Goal: Task Accomplishment & Management: Manage account settings

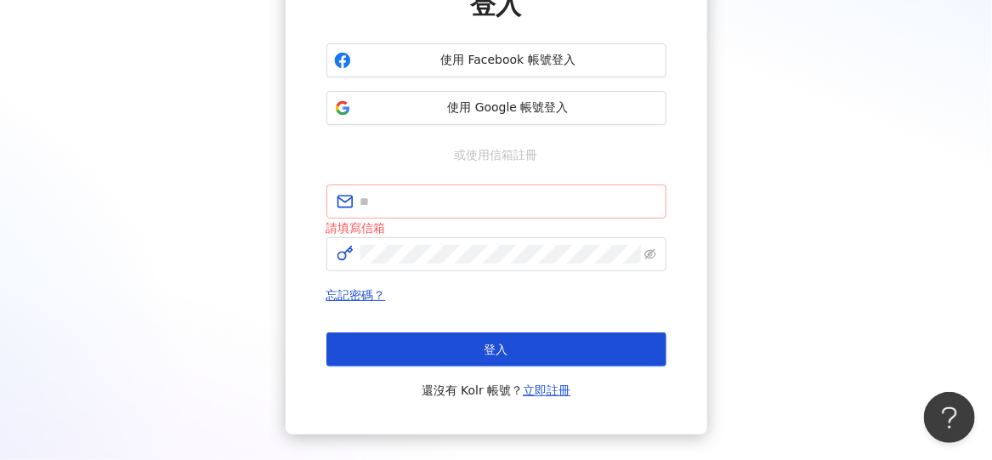
click at [417, 204] on input "text" at bounding box center [508, 201] width 296 height 19
type input "*"
type input "**********"
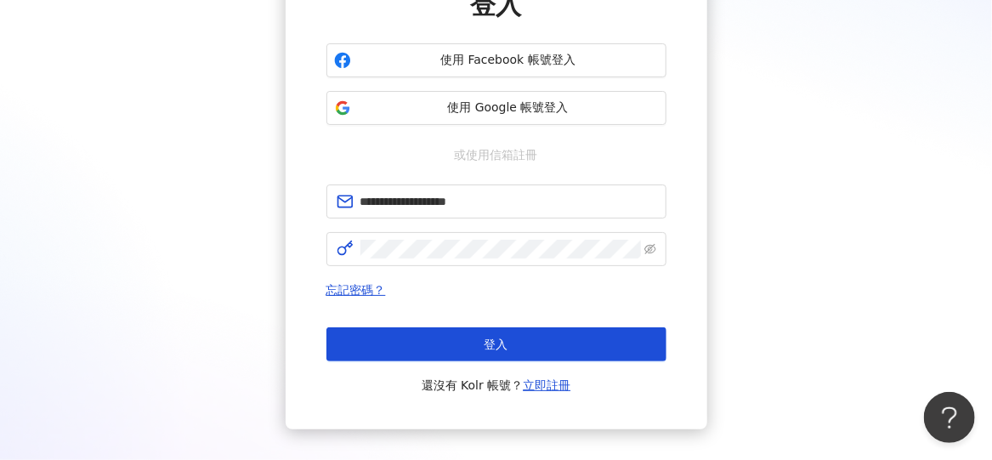
click at [435, 338] on button "登入" at bounding box center [496, 344] width 340 height 34
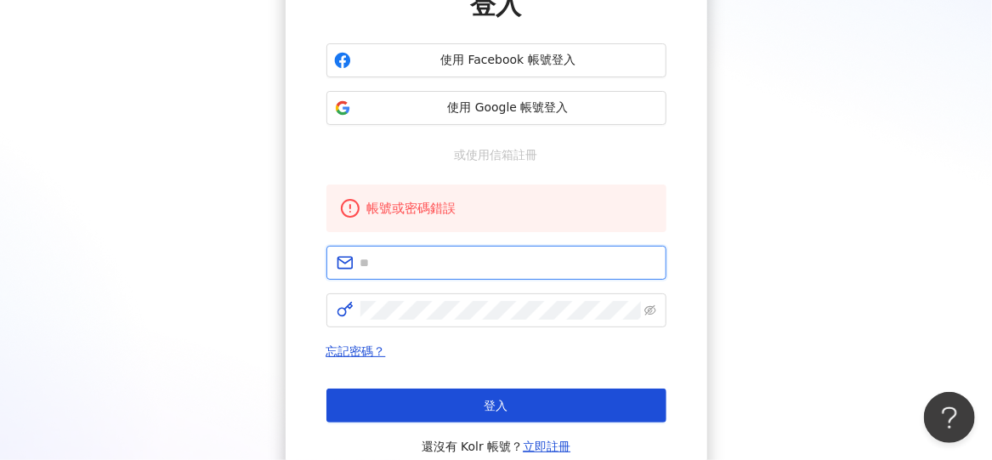
click at [523, 267] on input "text" at bounding box center [508, 262] width 296 height 19
type input "**********"
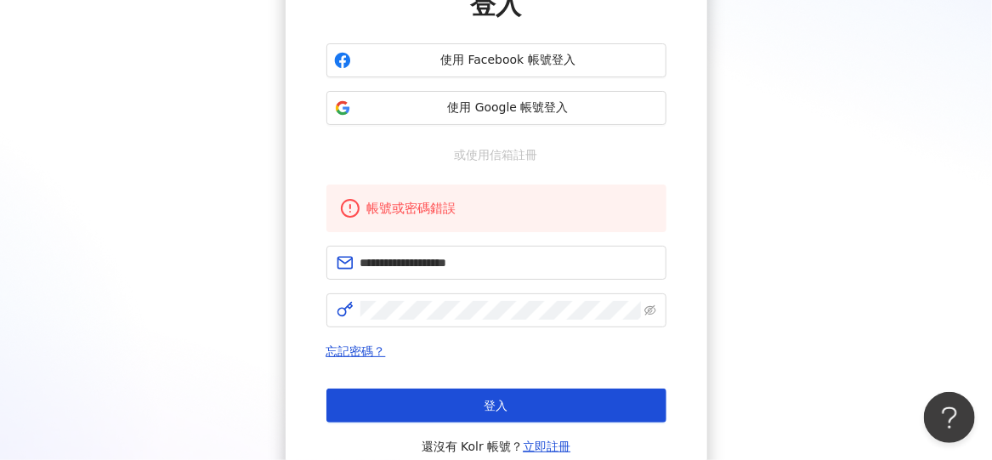
click at [667, 307] on div "**********" at bounding box center [495, 221] width 421 height 537
click at [650, 306] on icon "eye-invisible" at bounding box center [650, 310] width 12 height 12
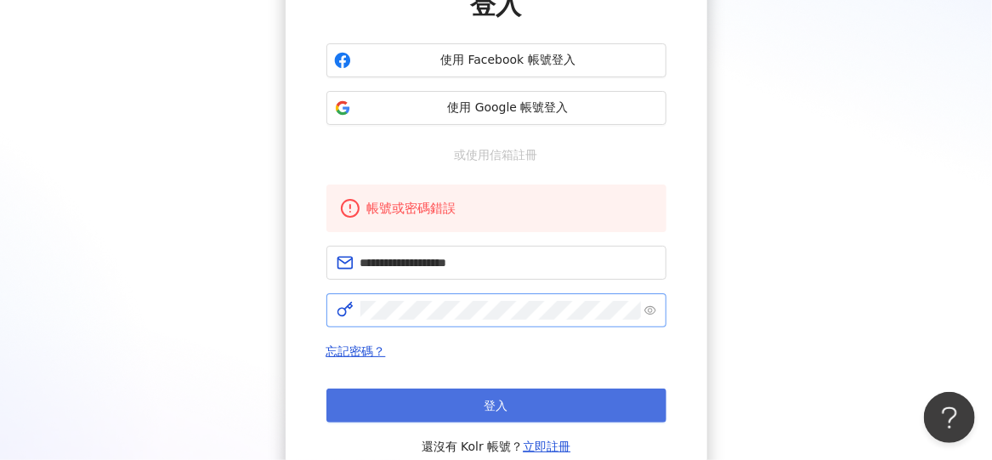
click at [561, 398] on button "登入" at bounding box center [496, 405] width 340 height 34
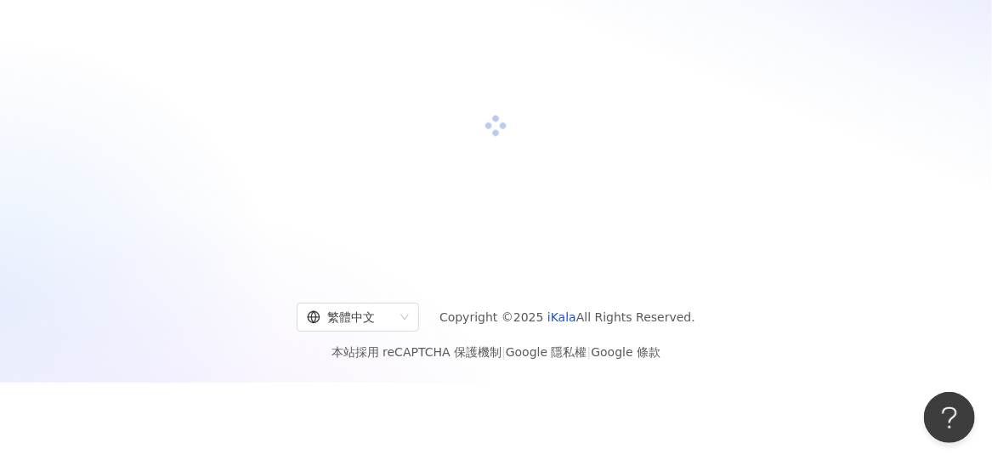
scroll to position [170, 0]
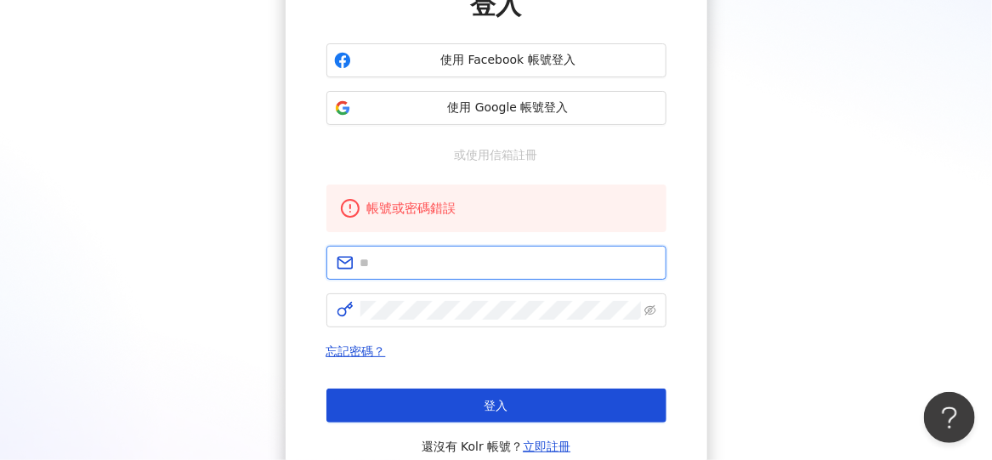
click at [542, 269] on input "text" at bounding box center [508, 262] width 296 height 19
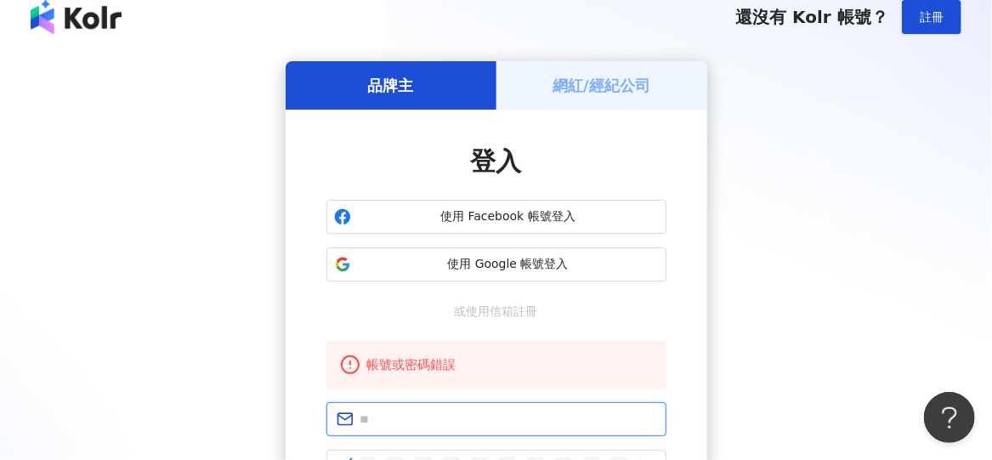
scroll to position [0, 0]
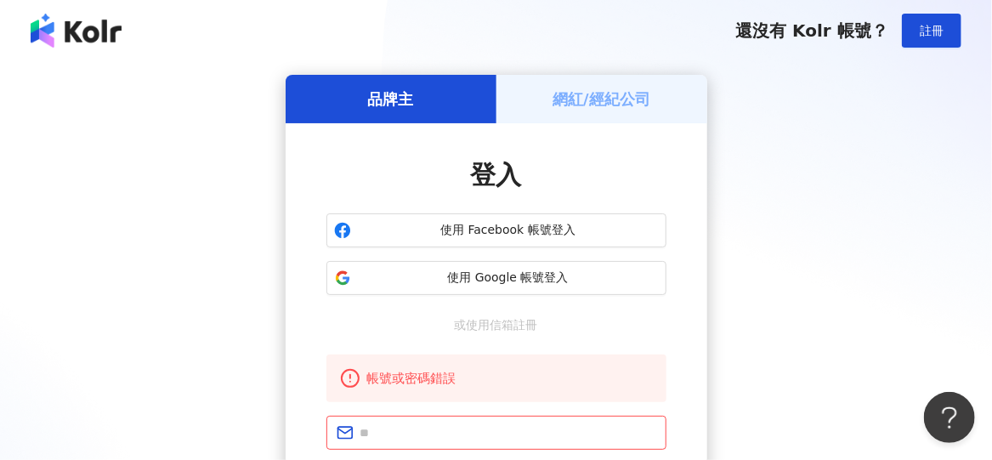
click at [606, 92] on h5 "網紅/經紀公司" at bounding box center [601, 98] width 98 height 21
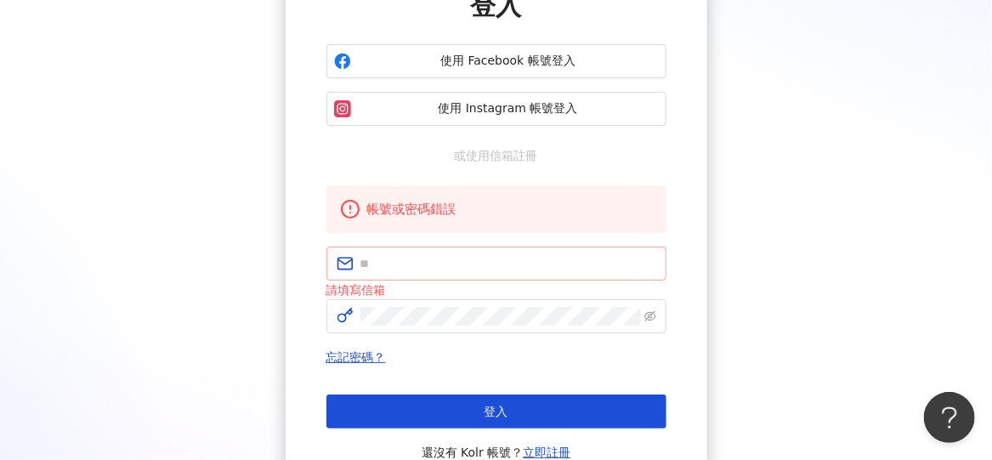
scroll to position [170, 0]
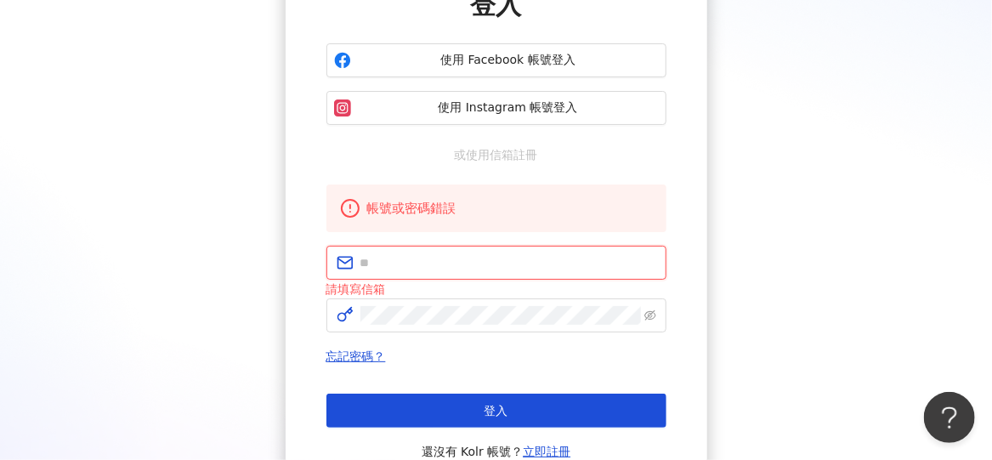
click at [500, 270] on input "text" at bounding box center [508, 262] width 296 height 19
type input "**********"
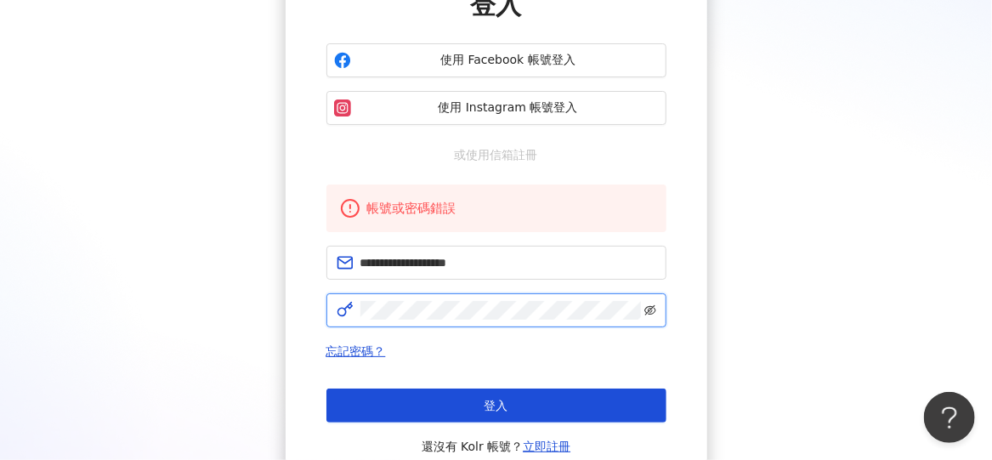
click at [647, 310] on icon "eye-invisible" at bounding box center [650, 310] width 12 height 12
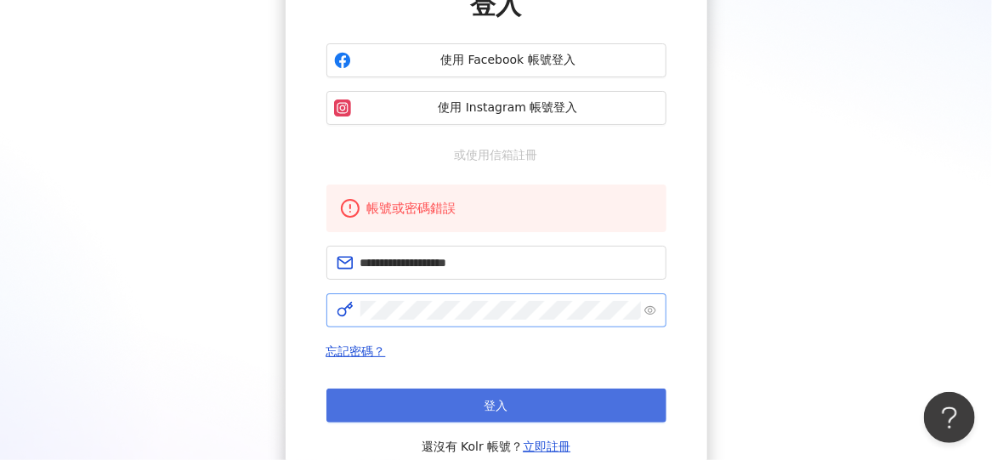
click at [477, 402] on button "登入" at bounding box center [496, 405] width 340 height 34
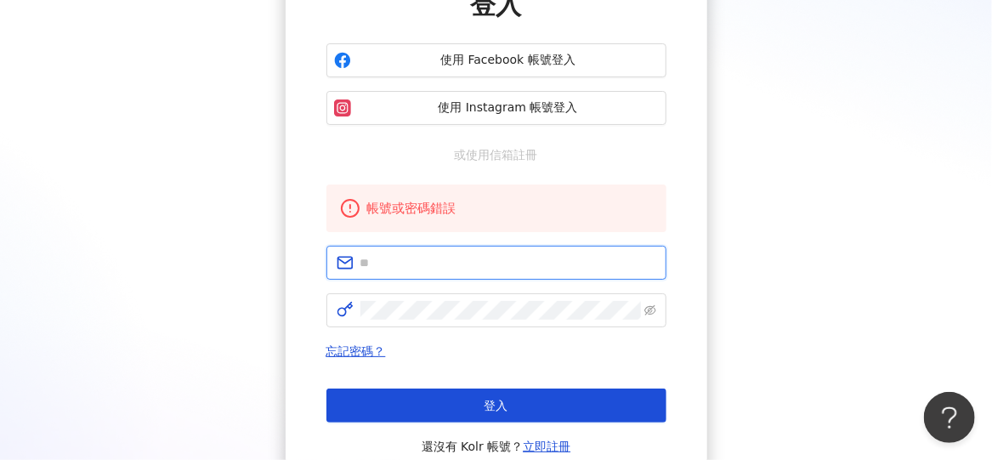
click at [474, 269] on input "text" at bounding box center [508, 262] width 296 height 19
type input "**********"
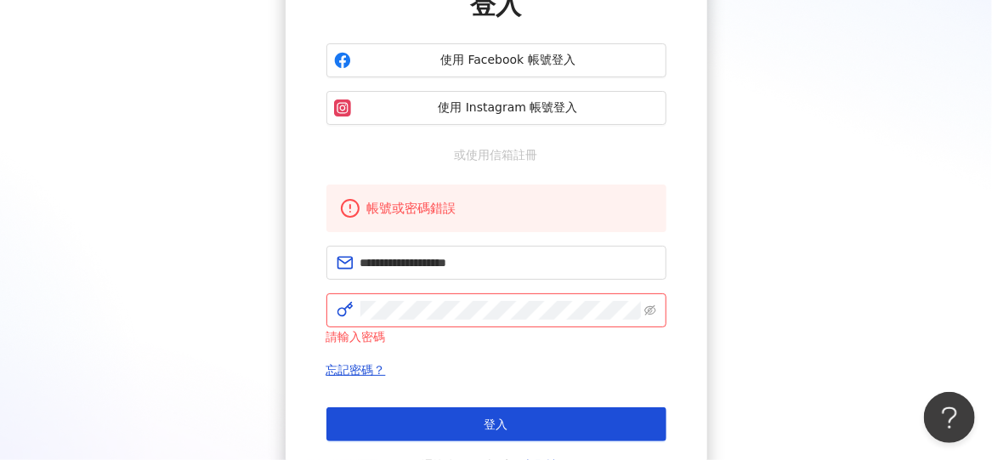
drag, startPoint x: 223, startPoint y: 285, endPoint x: 258, endPoint y: 291, distance: 36.3
click at [223, 285] on div "**********" at bounding box center [495, 207] width 951 height 604
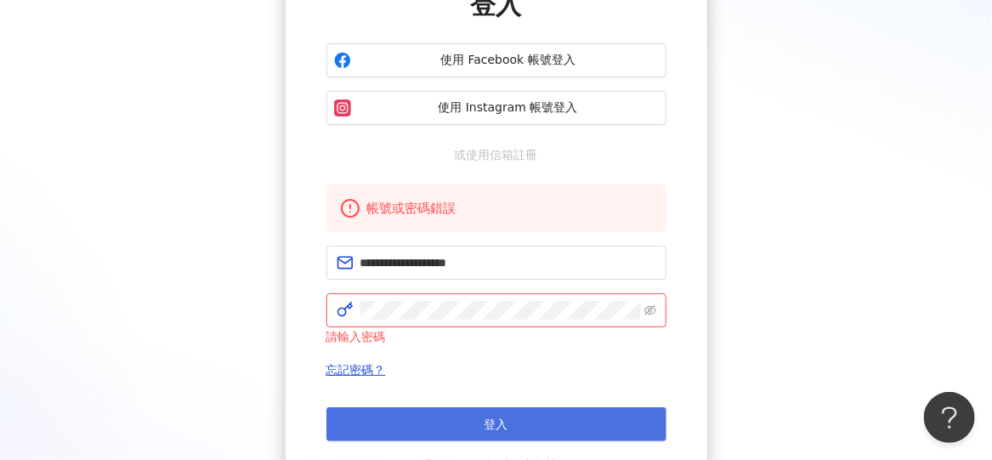
click at [519, 439] on div "登入 還沒有 Kolr 帳號？ 立即註冊" at bounding box center [496, 441] width 340 height 68
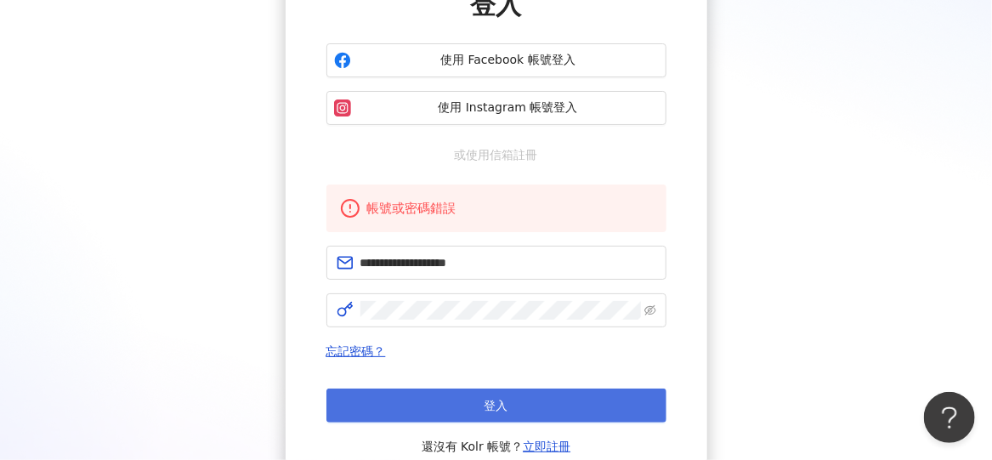
click at [516, 404] on button "登入" at bounding box center [496, 405] width 340 height 34
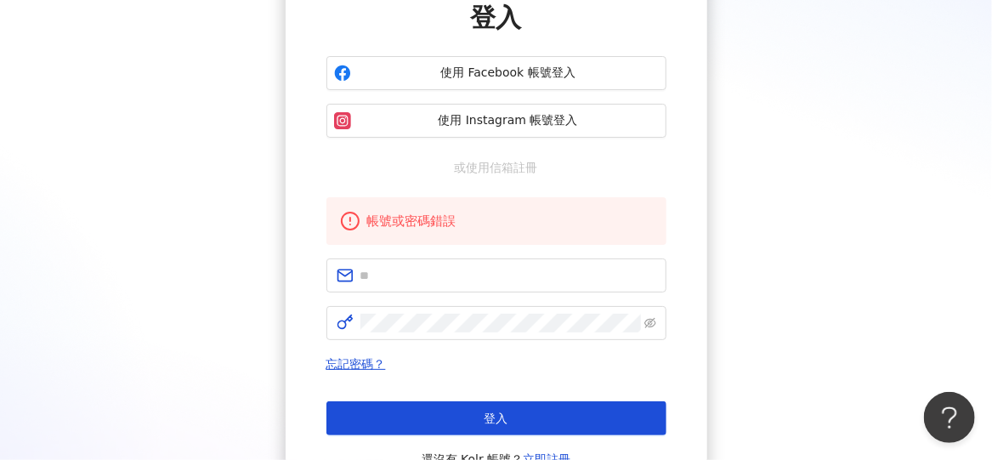
scroll to position [0, 0]
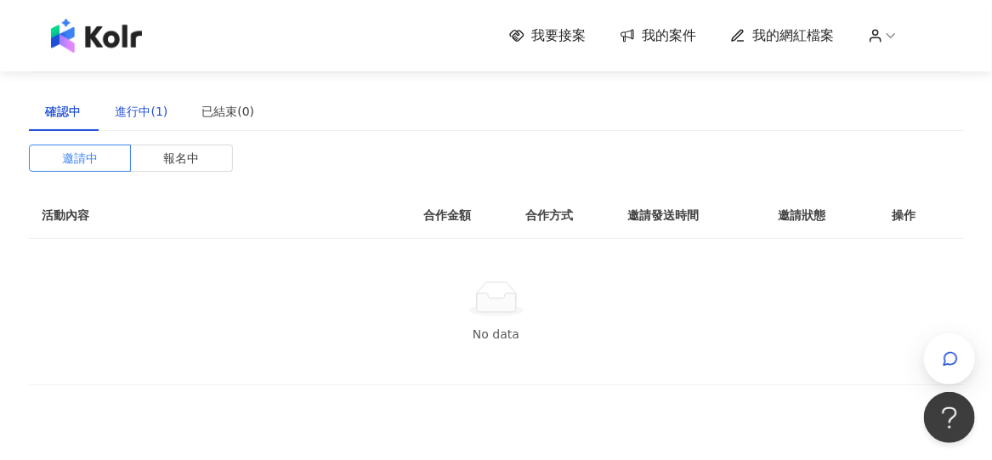
click at [133, 104] on div "進行中(1)" at bounding box center [142, 111] width 53 height 19
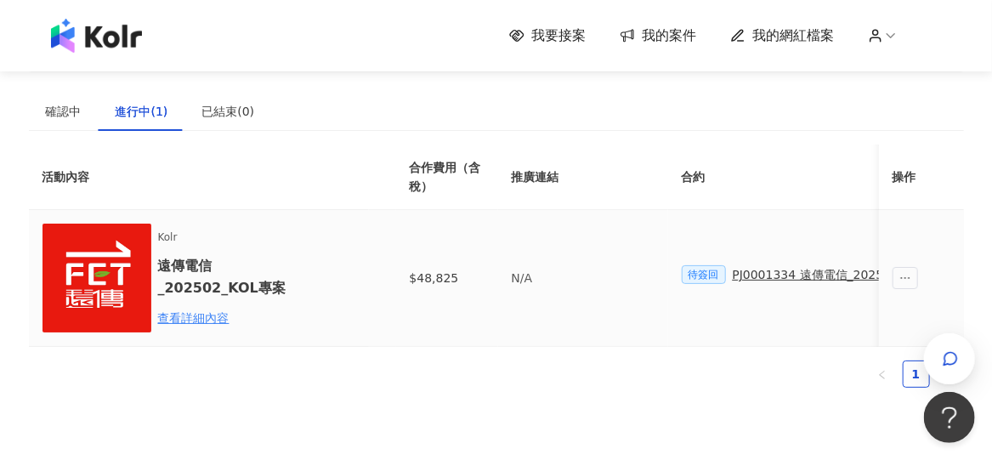
click at [708, 273] on span "待簽回" at bounding box center [703, 274] width 44 height 19
click at [186, 316] on div "查看詳細內容" at bounding box center [232, 317] width 149 height 19
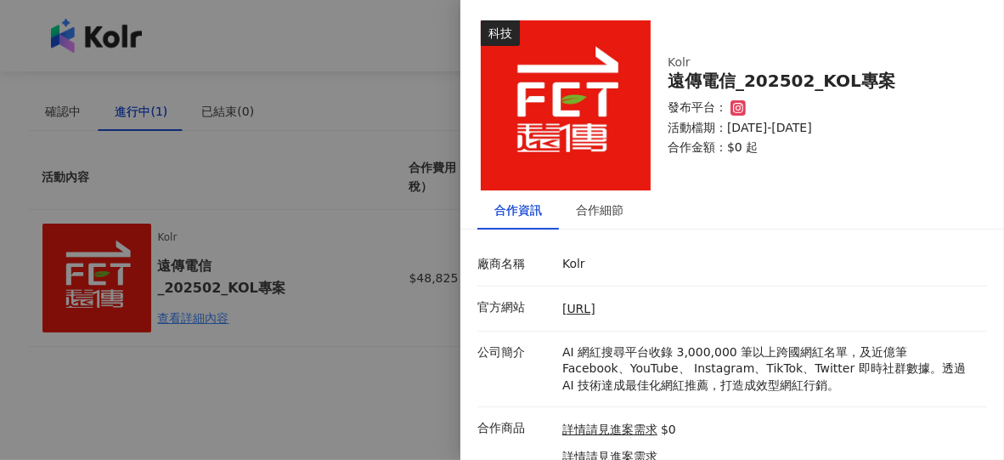
scroll to position [59, 0]
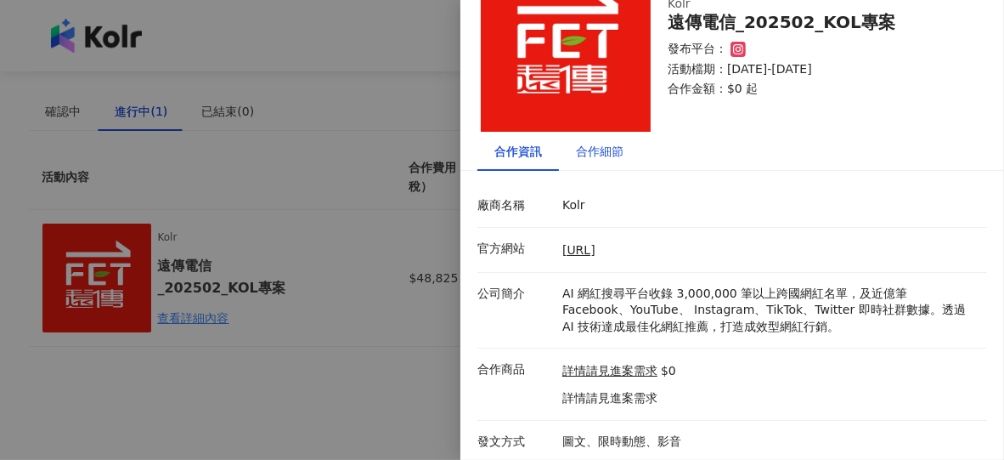
click at [607, 150] on div "合作細節" at bounding box center [600, 151] width 48 height 19
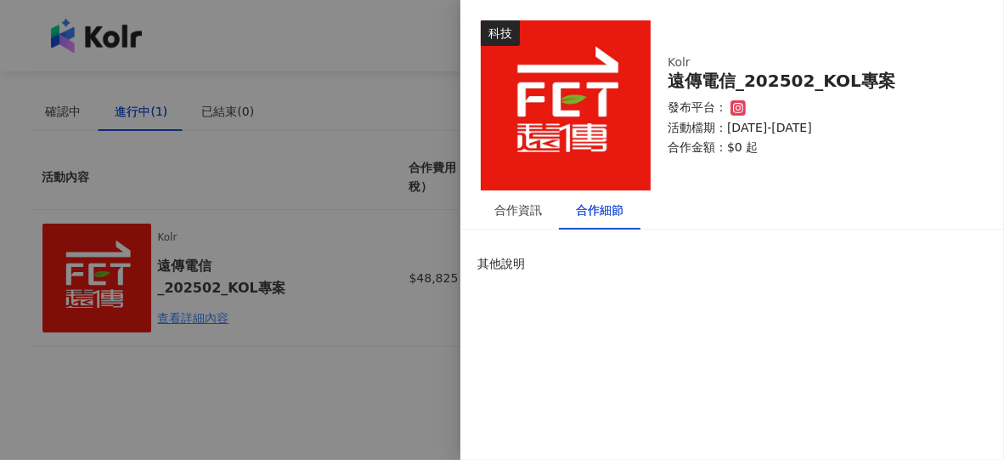
scroll to position [0, 0]
click at [386, 327] on div at bounding box center [502, 230] width 1004 height 460
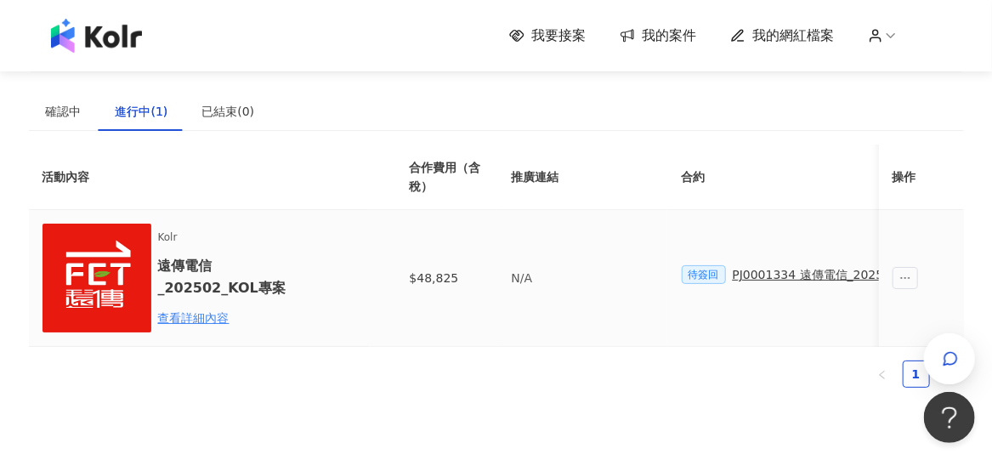
click at [704, 279] on span "待簽回" at bounding box center [703, 274] width 44 height 19
click at [906, 277] on icon "ellipsis" at bounding box center [905, 278] width 12 height 12
click at [744, 334] on td "待簽回 PJ0001334 遠傳電信_202502_KOL專案" at bounding box center [816, 278] width 297 height 137
click at [700, 274] on span "待簽回" at bounding box center [703, 274] width 44 height 19
click at [788, 270] on div "PJ0001334 遠傳電信_202502_KOL專案" at bounding box center [841, 274] width 219 height 19
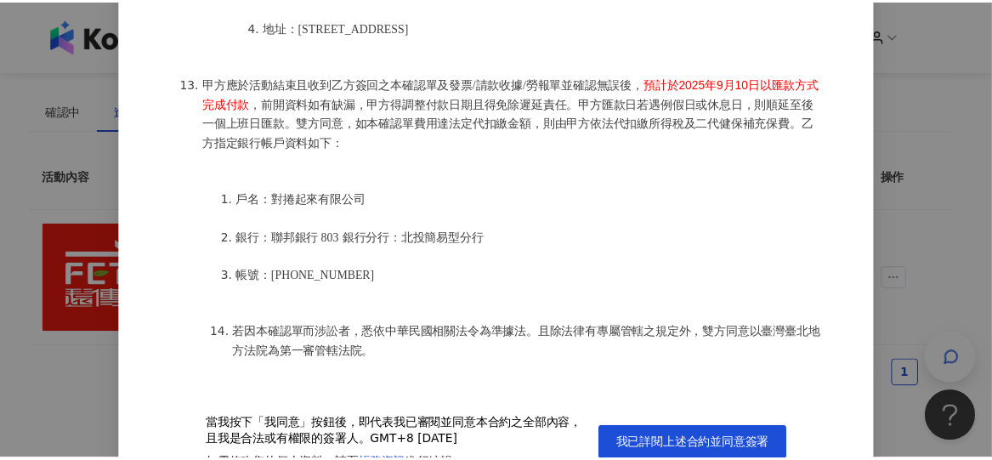
scroll to position [76, 0]
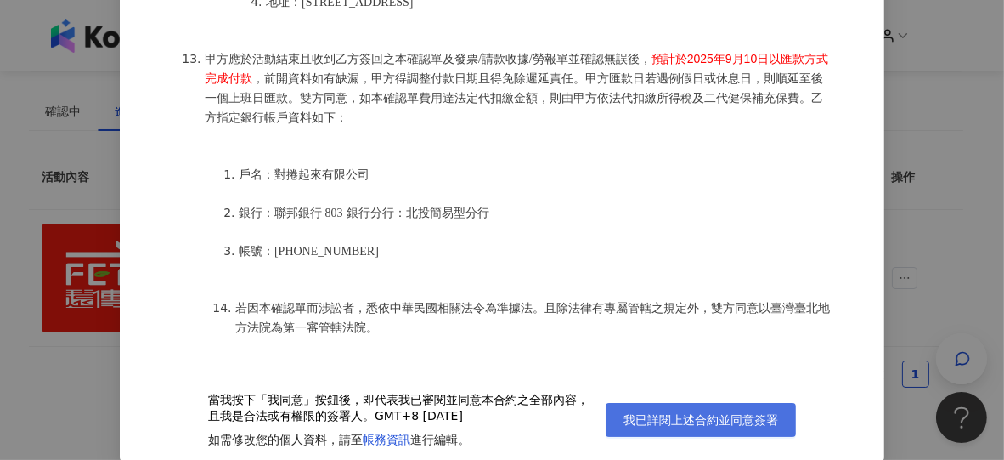
click at [649, 421] on span "我已詳閱上述合約並同意簽署" at bounding box center [701, 420] width 155 height 14
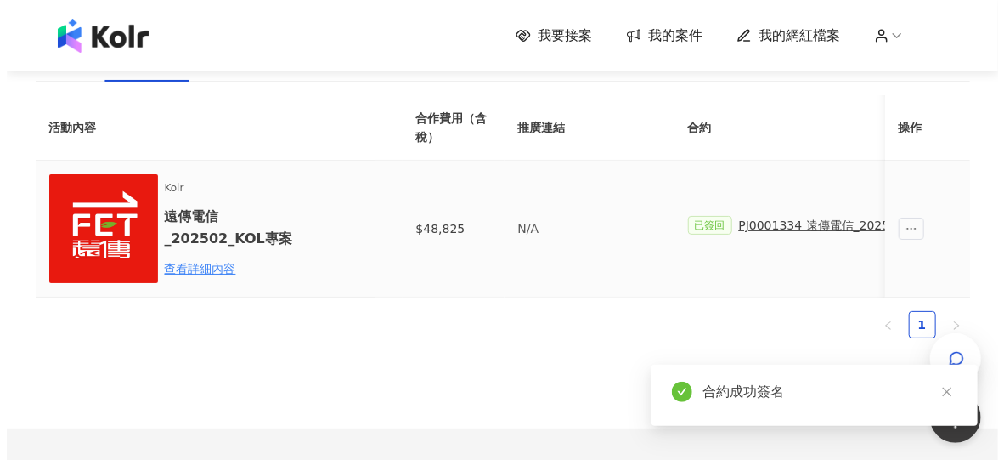
scroll to position [85, 0]
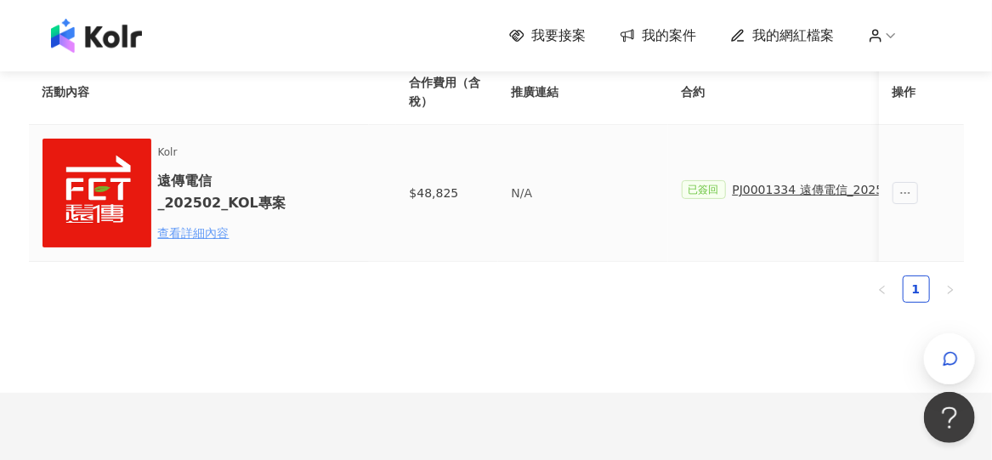
click at [210, 227] on div "查看詳細內容" at bounding box center [232, 232] width 149 height 19
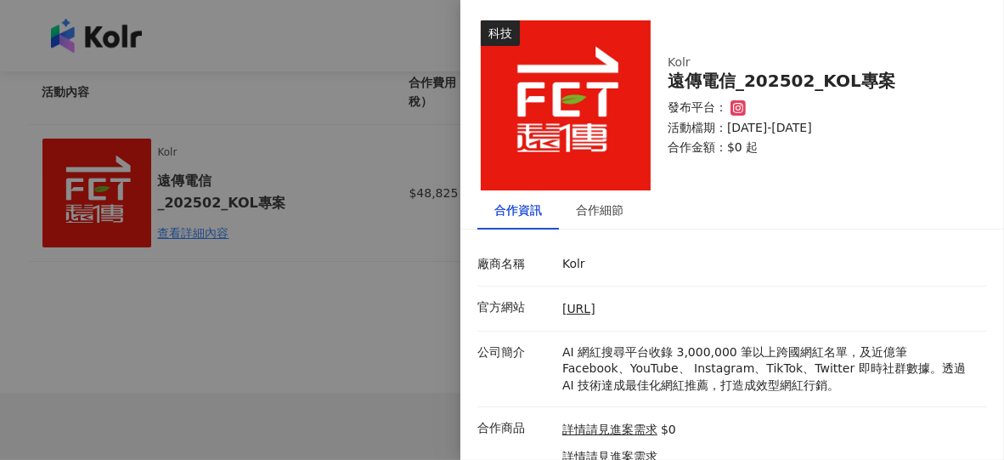
scroll to position [59, 0]
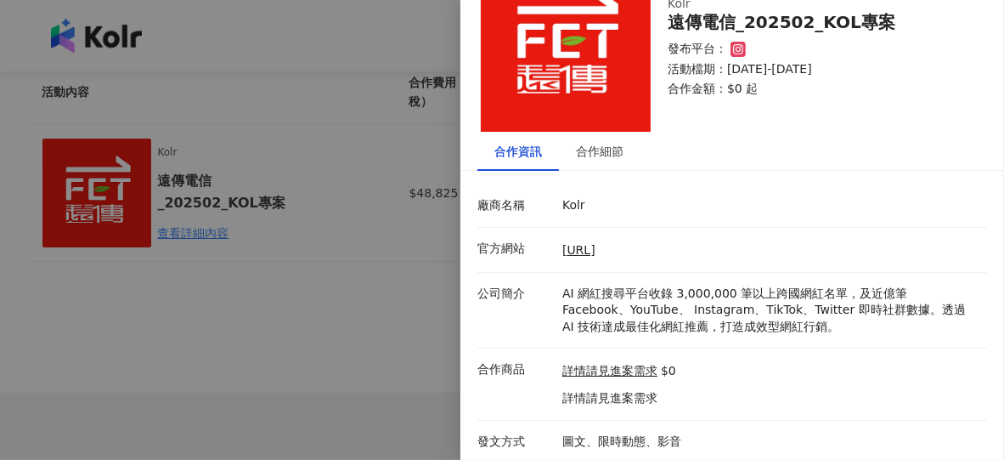
click at [299, 381] on div at bounding box center [502, 230] width 1004 height 460
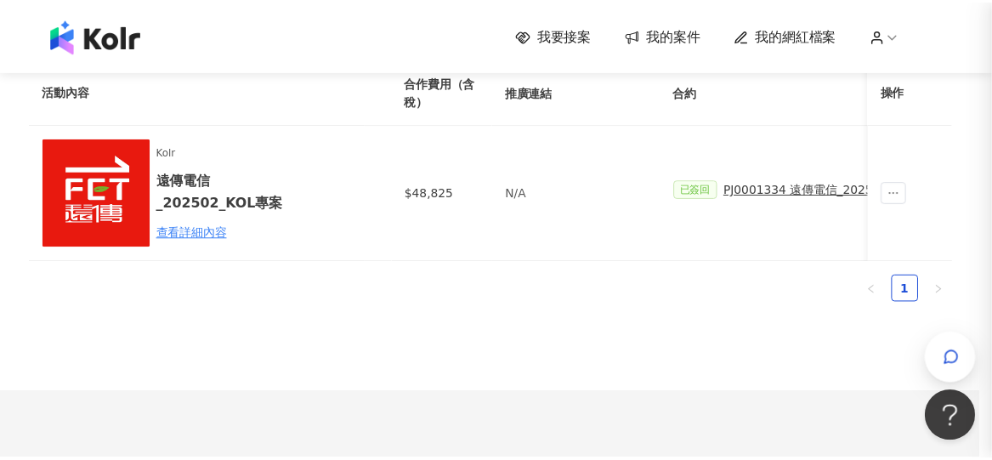
scroll to position [0, 0]
